Goal: Task Accomplishment & Management: Use online tool/utility

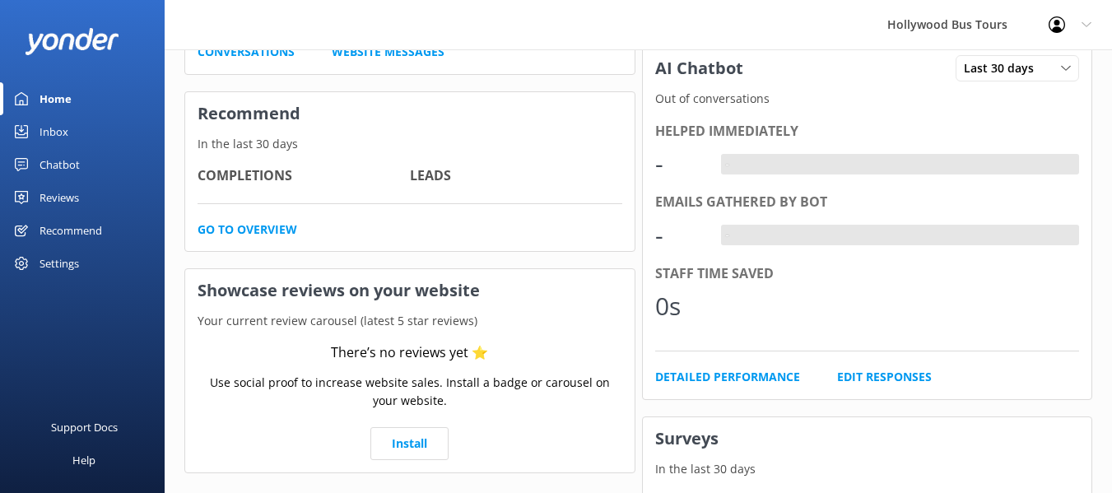
scroll to position [271, 0]
click at [49, 128] on div "Inbox" at bounding box center [54, 131] width 29 height 33
